Goal: Check status: Check status

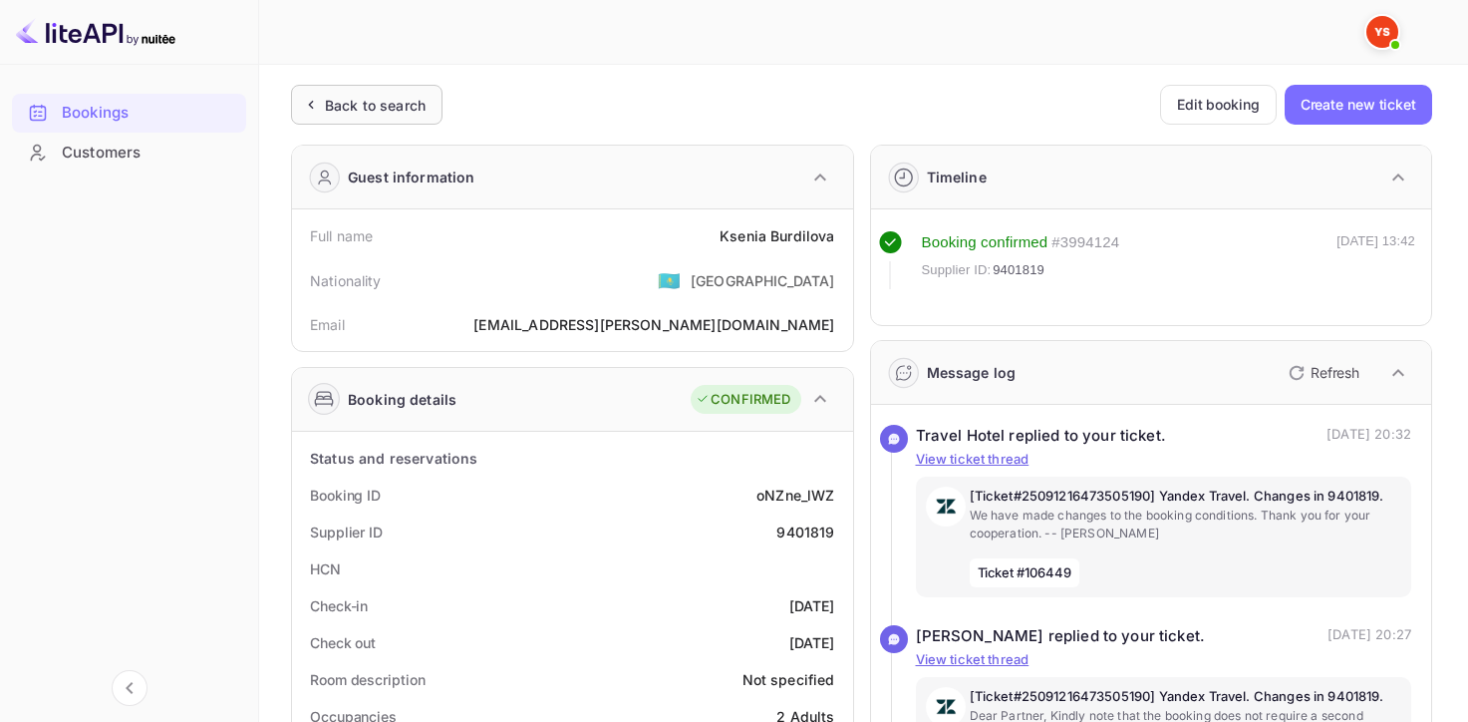
click at [301, 96] on icon at bounding box center [310, 105] width 21 height 20
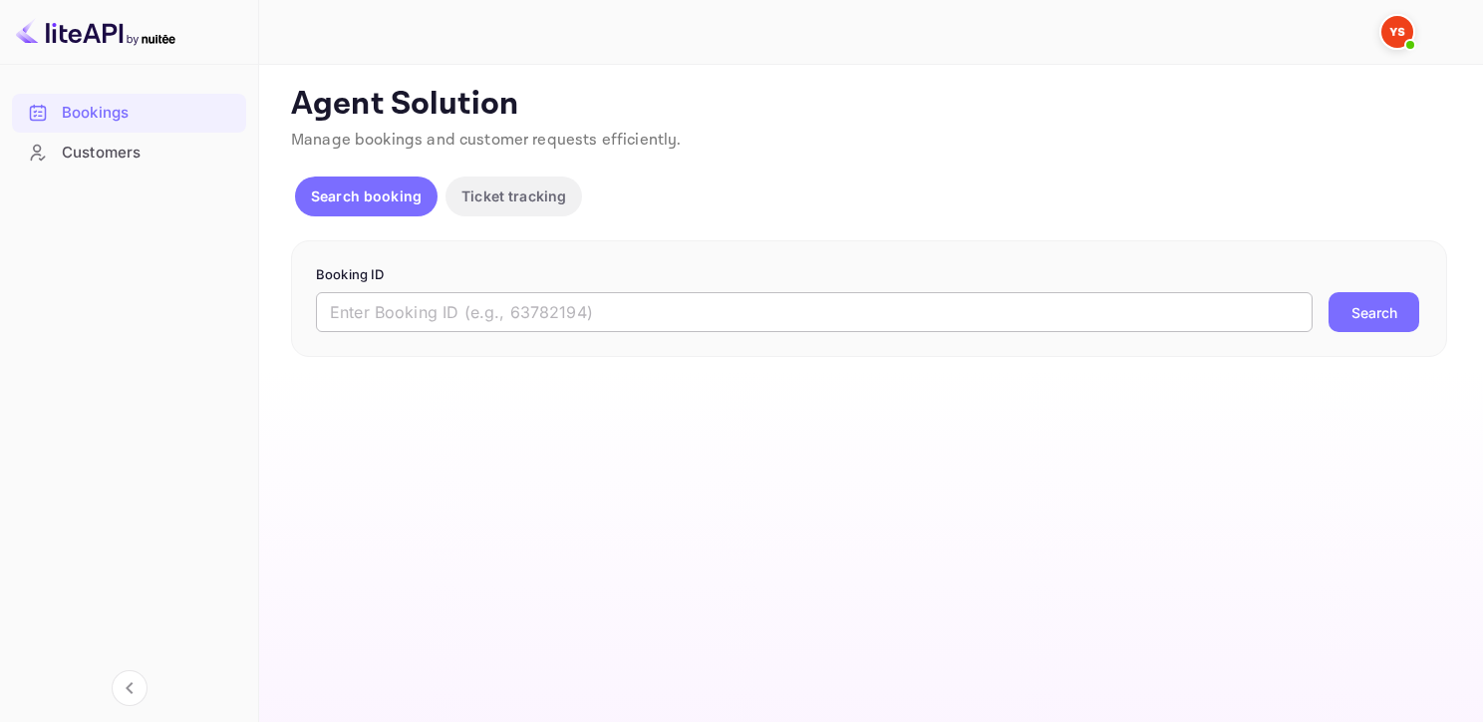
click at [596, 315] on input "text" at bounding box center [814, 312] width 997 height 40
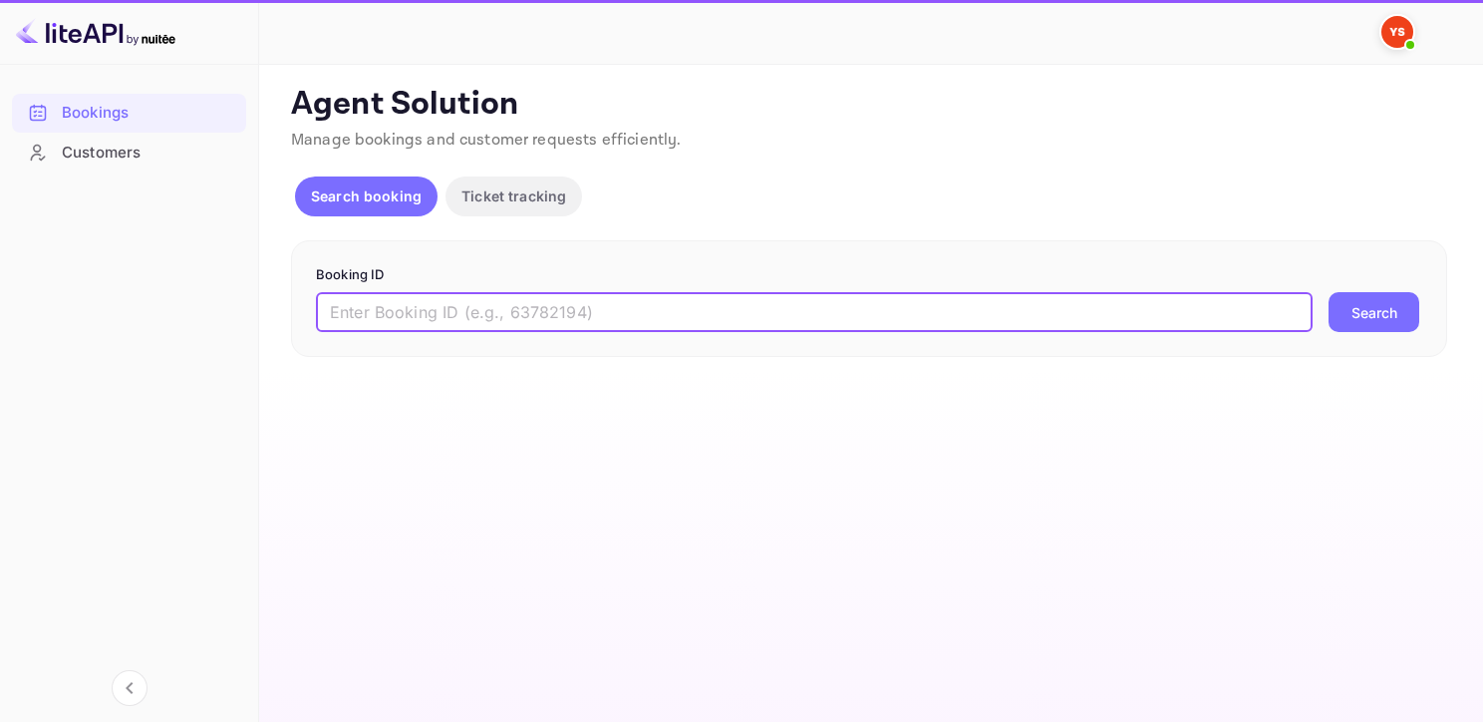
paste input "9399115"
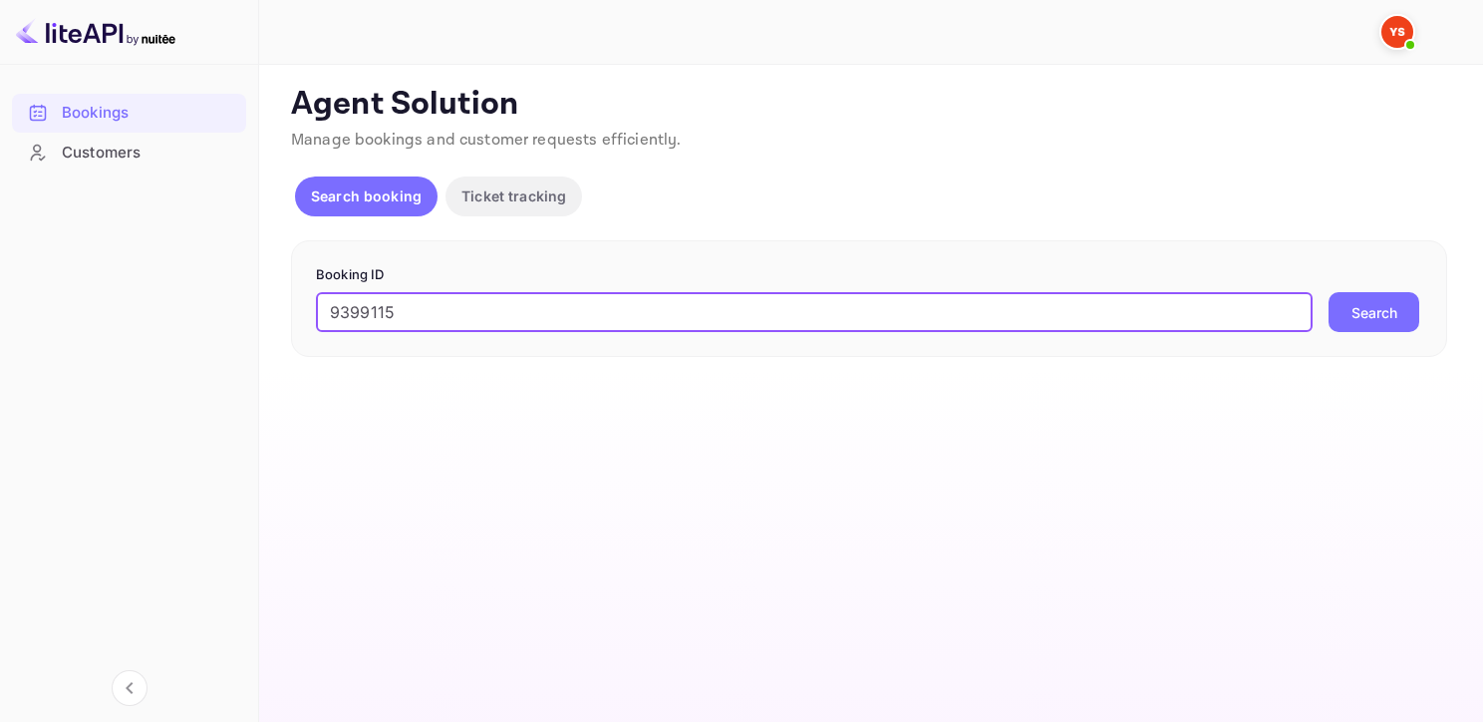
type input "9399115"
click at [1329, 292] on button "Search" at bounding box center [1374, 312] width 91 height 40
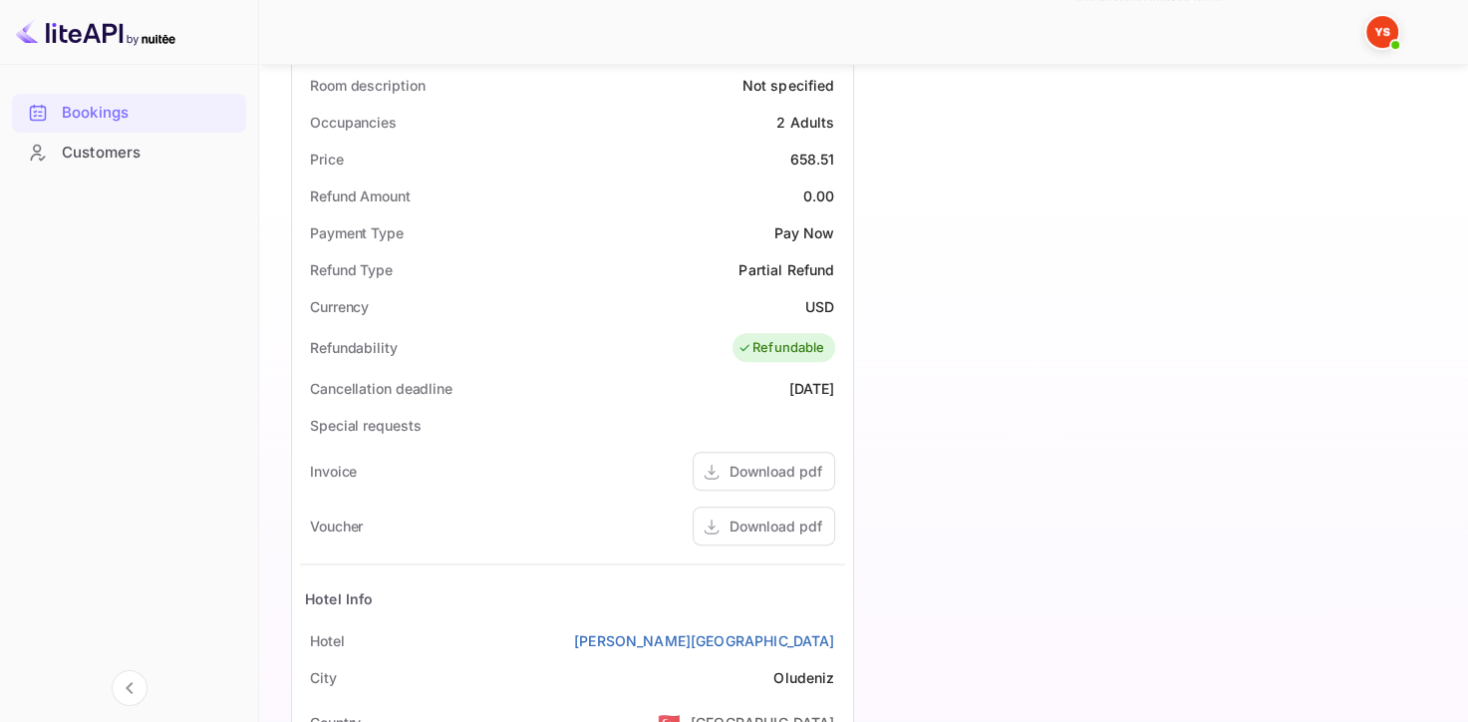
scroll to position [598, 0]
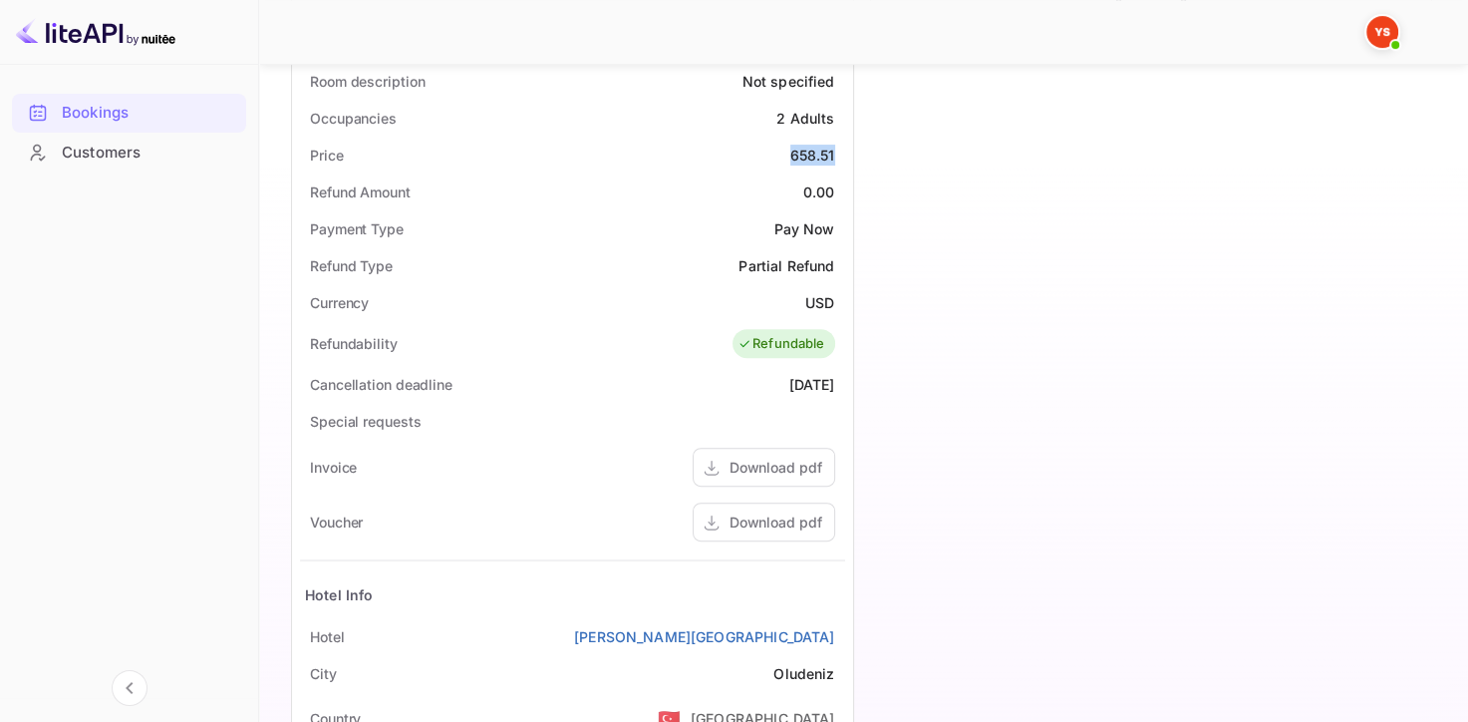
drag, startPoint x: 838, startPoint y: 159, endPoint x: 772, endPoint y: 161, distance: 66.9
click at [772, 161] on div "Price 658.51" at bounding box center [572, 155] width 545 height 37
copy div "658.51"
